Goal: Transaction & Acquisition: Purchase product/service

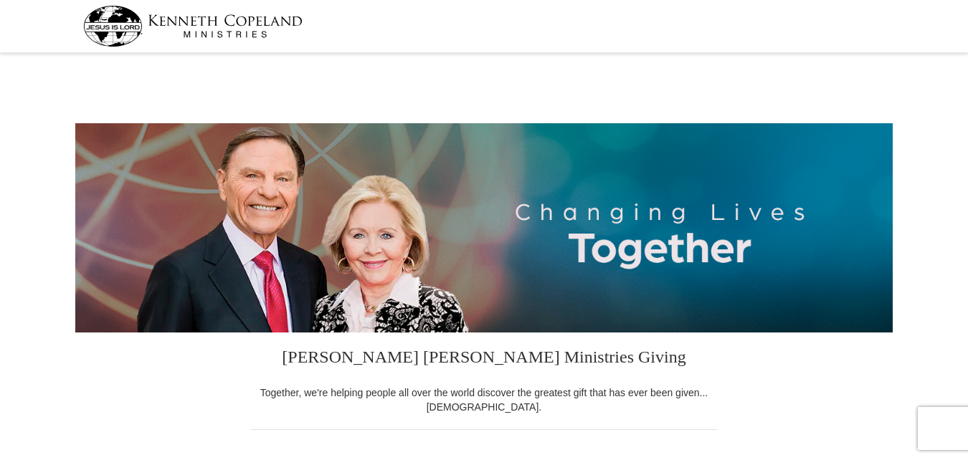
select select "WI"
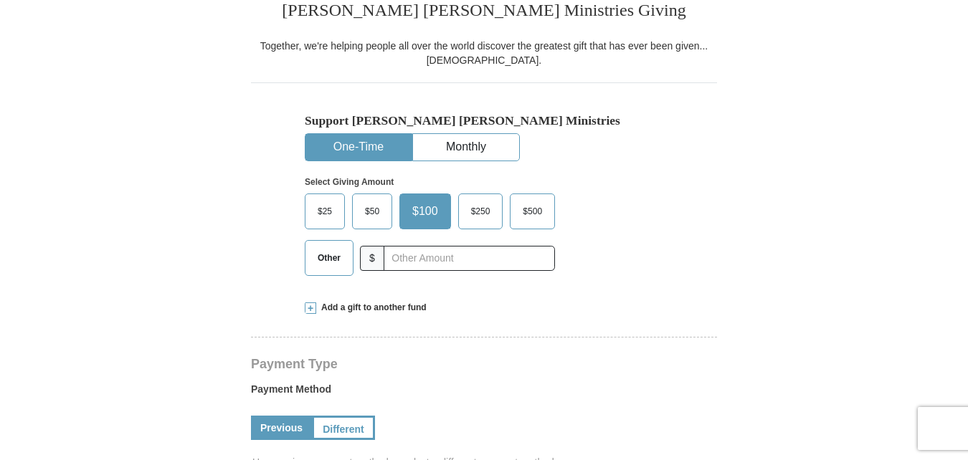
scroll to position [394, 0]
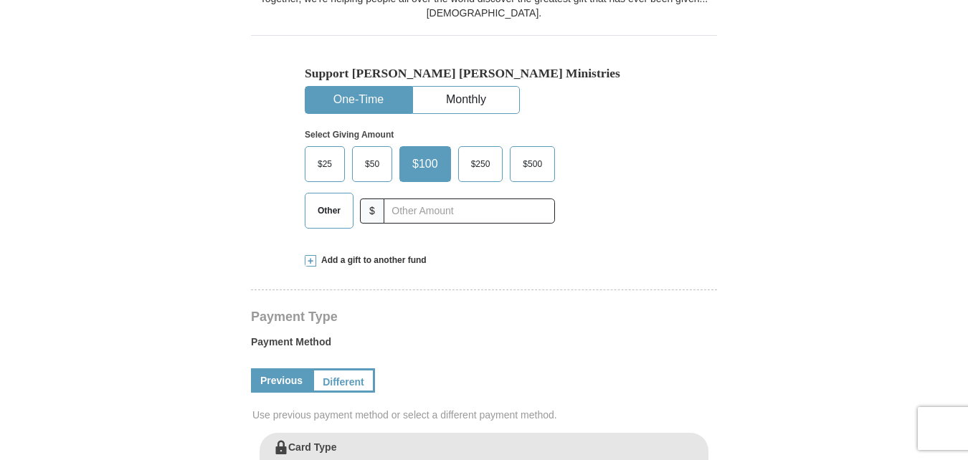
click at [379, 160] on span "$50" at bounding box center [372, 164] width 29 height 22
click at [0, 0] on input "$50" at bounding box center [0, 0] width 0 height 0
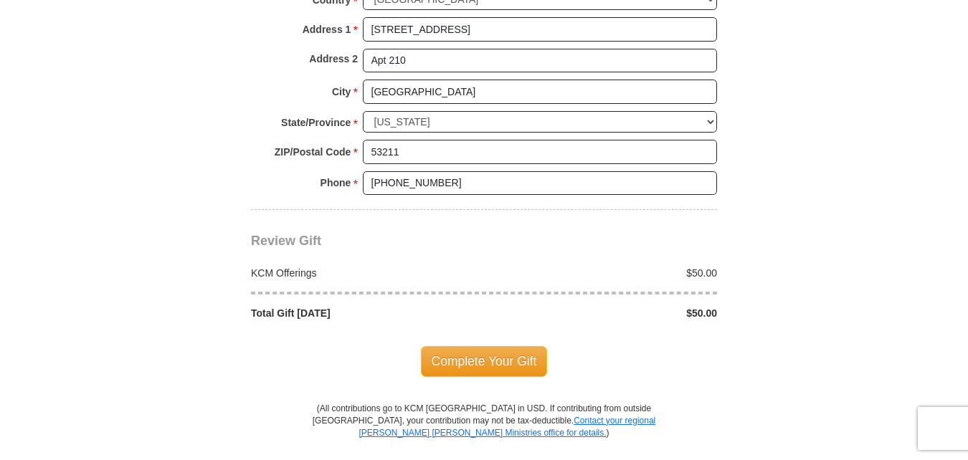
scroll to position [1262, 0]
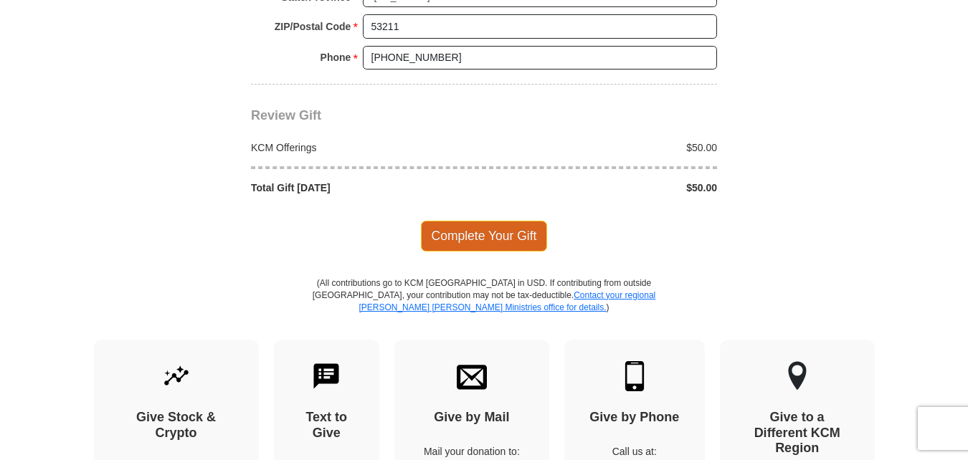
click at [477, 245] on span "Complete Your Gift" at bounding box center [484, 236] width 127 height 30
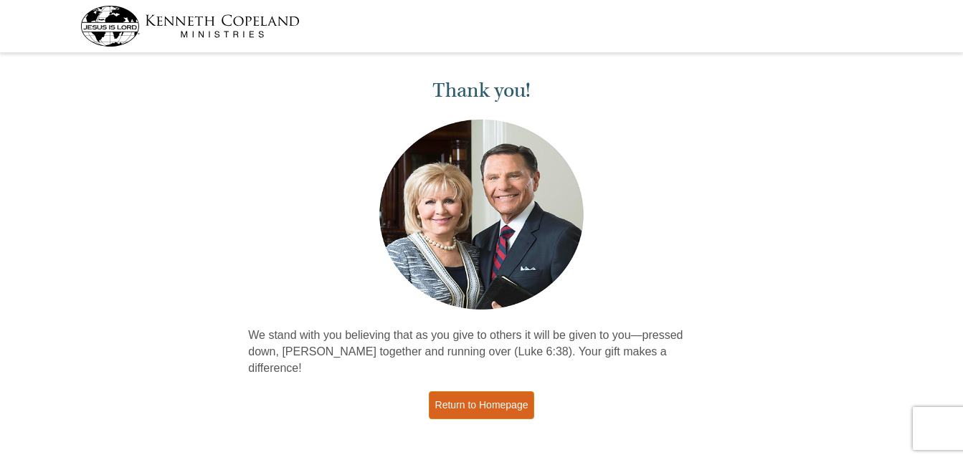
click at [443, 392] on link "Return to Homepage" at bounding box center [482, 406] width 106 height 28
